Goal: Use online tool/utility: Utilize a website feature to perform a specific function

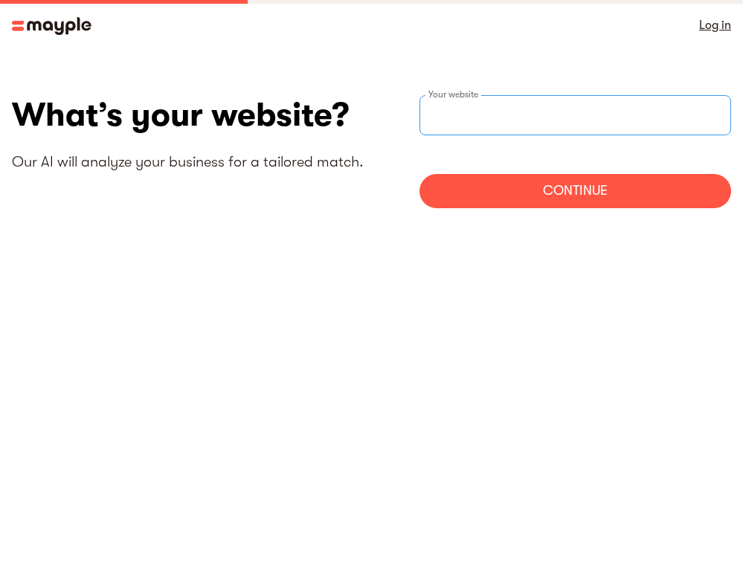
click at [533, 122] on input "websiteStep" at bounding box center [576, 115] width 313 height 40
paste input "Warrior Poet Publishing"
type input "Warrior Poet Publishing"
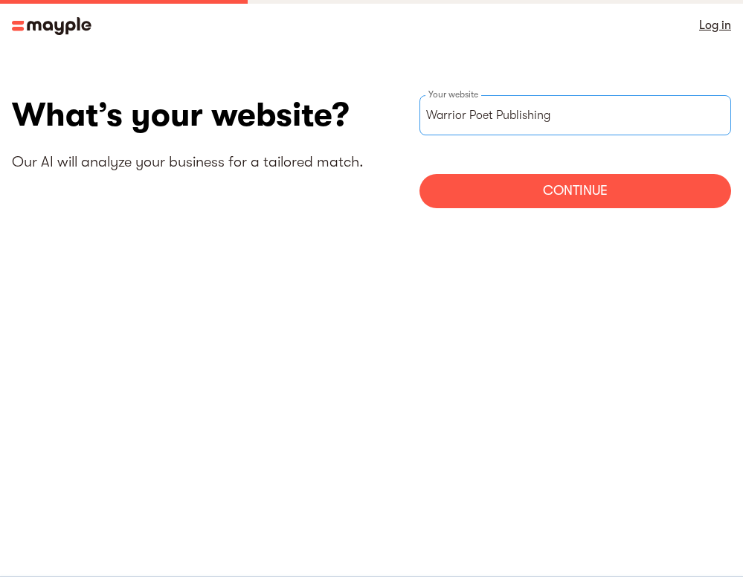
drag, startPoint x: 553, startPoint y: 114, endPoint x: 364, endPoint y: 92, distance: 190.2
click at [364, 92] on section "What’s your website? Our AI will analyze your business for a tailored match. Wa…" at bounding box center [371, 158] width 743 height 214
paste input "[URL][DOMAIN_NAME][PERSON_NAME]"
type input "[URL][DOMAIN_NAME][PERSON_NAME]"
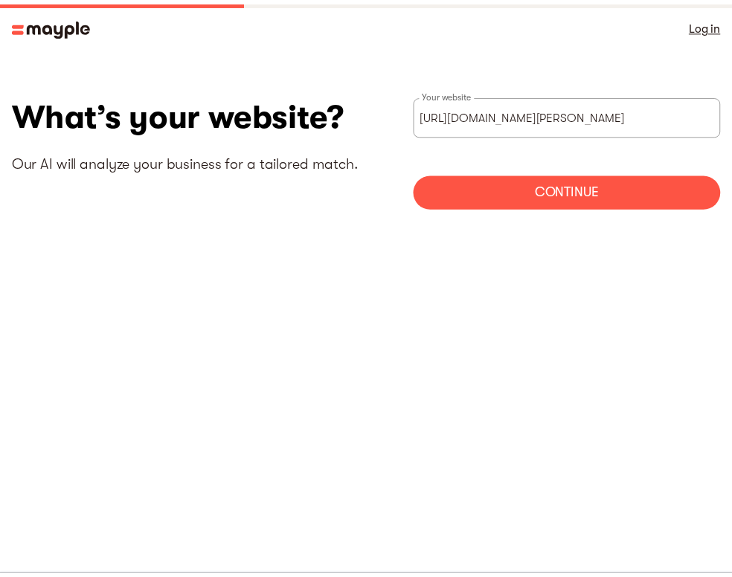
scroll to position [0, 0]
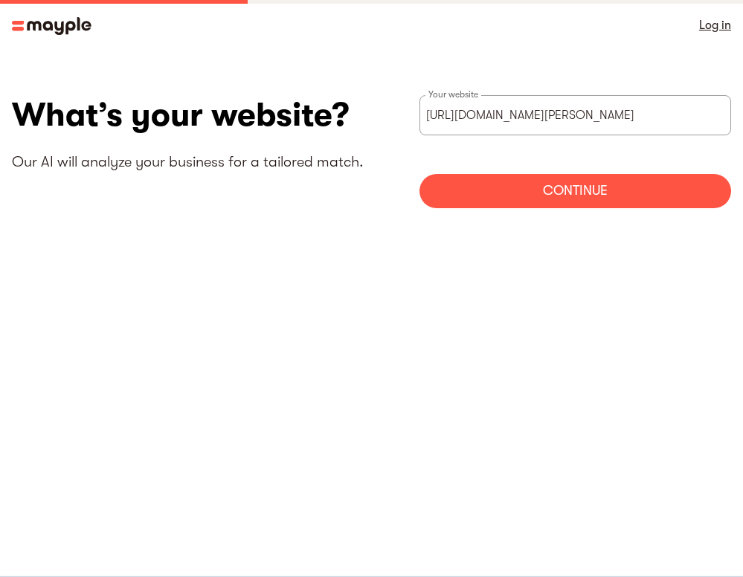
click at [523, 179] on div "Continue" at bounding box center [576, 191] width 313 height 34
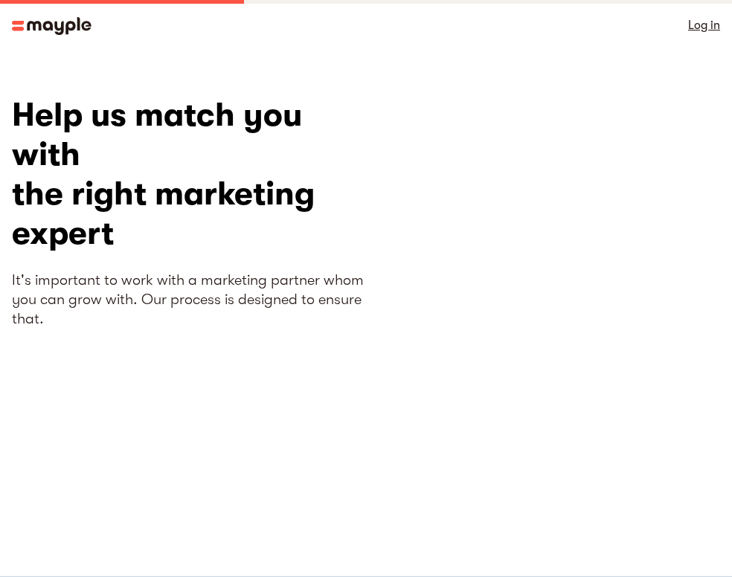
scroll to position [39, 0]
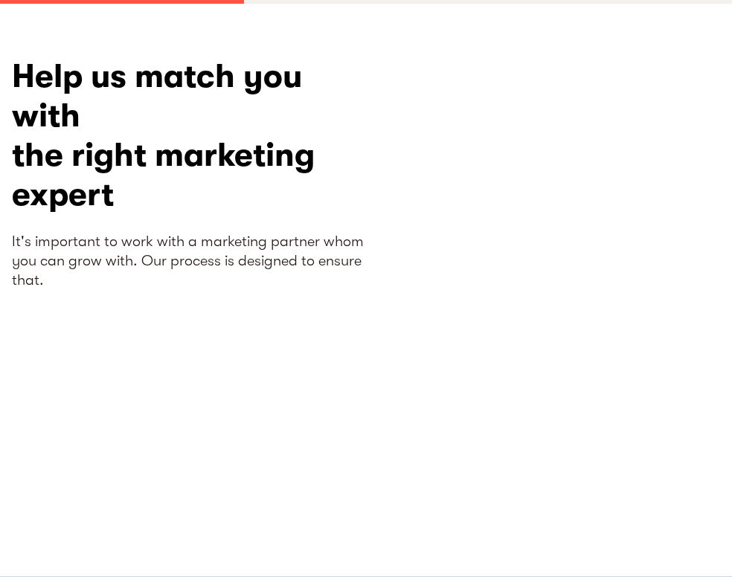
click at [302, 399] on div "Help us match you with the right marketing expert It's important to work with a…" at bounding box center [189, 287] width 354 height 461
